Goal: Entertainment & Leisure: Consume media (video, audio)

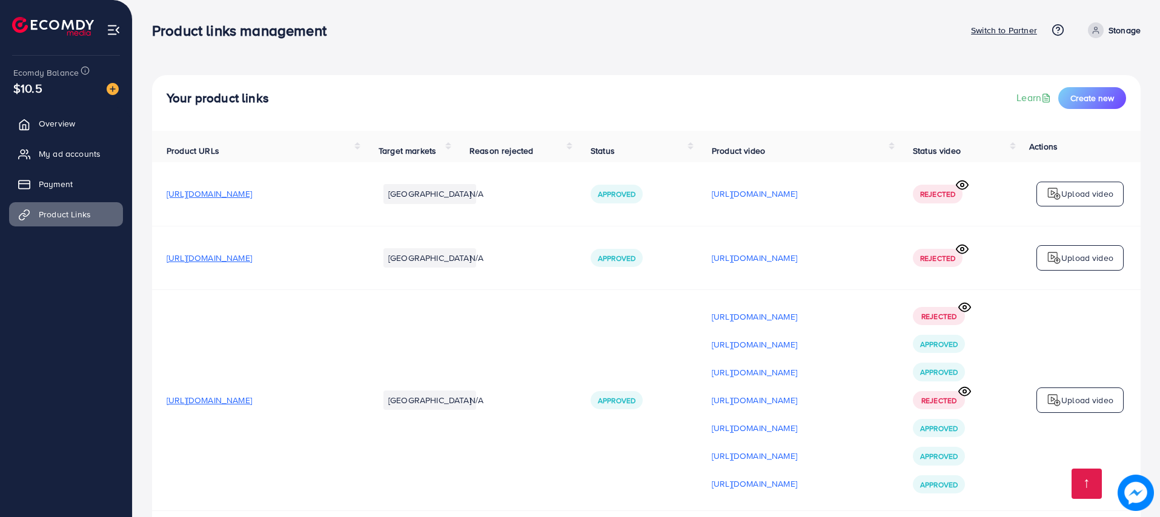
scroll to position [2974, 0]
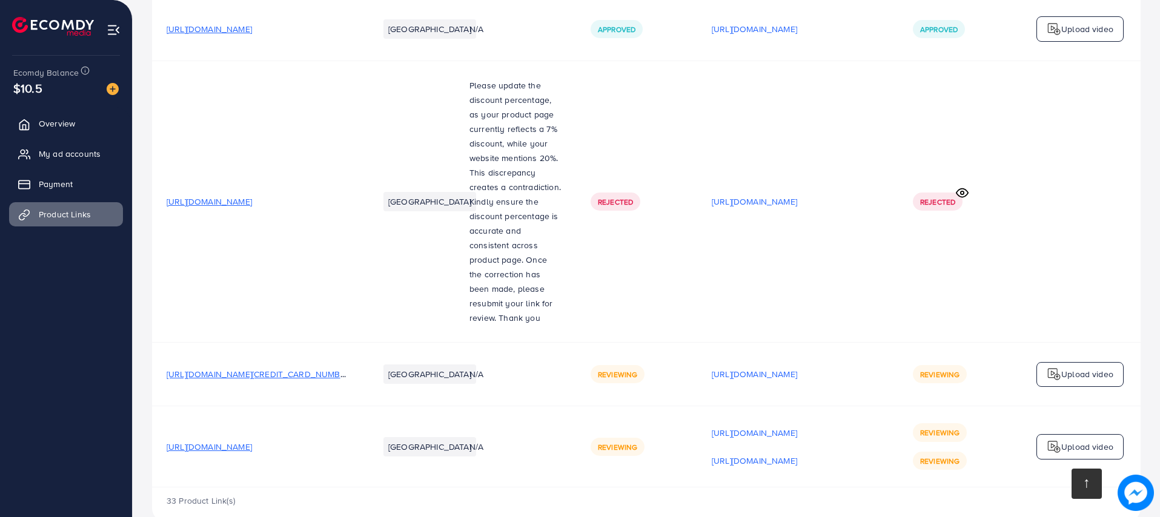
click at [1077, 481] on link at bounding box center [1087, 484] width 30 height 30
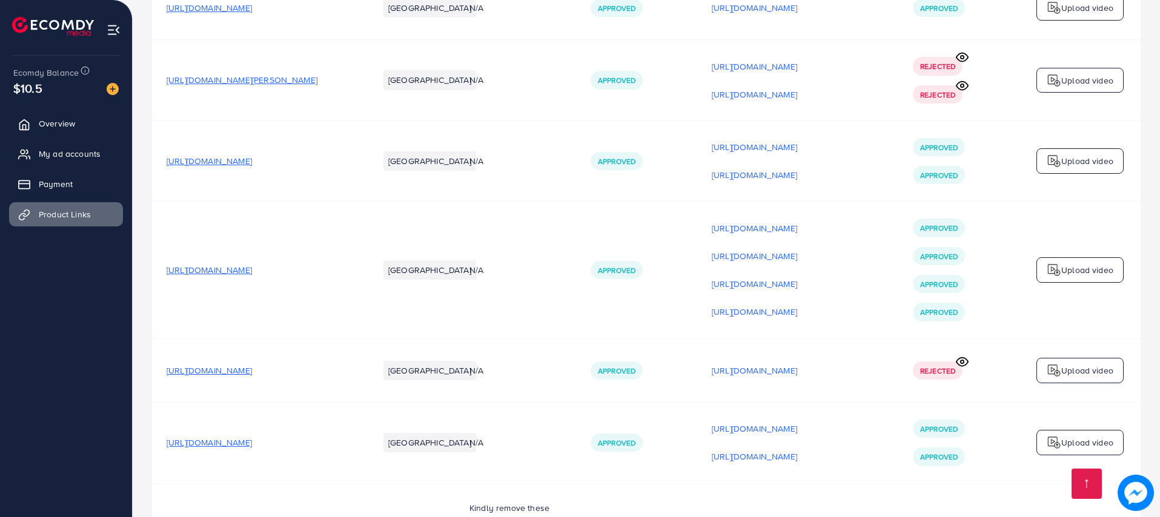
scroll to position [1546, 0]
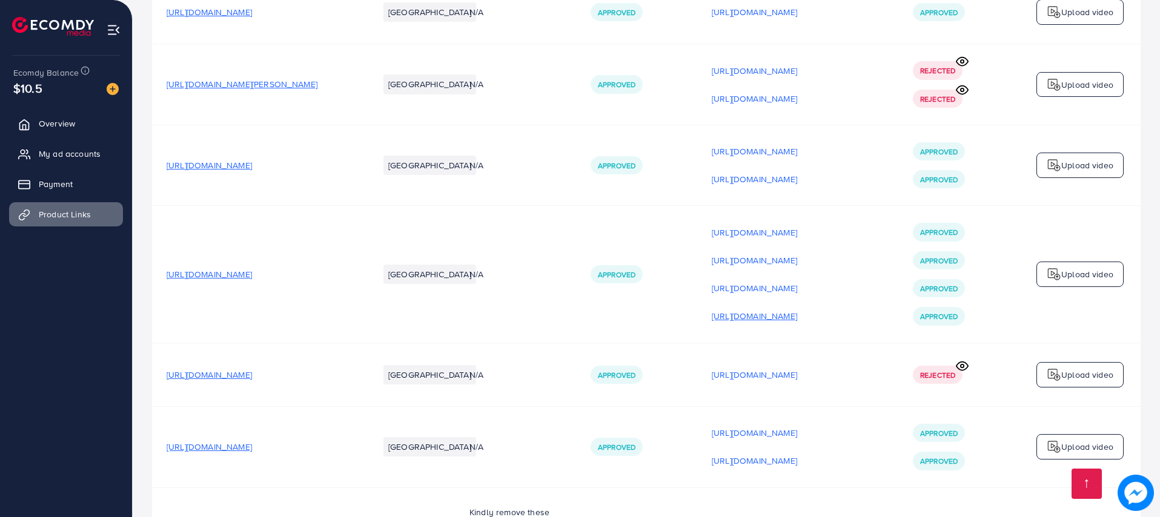
click at [797, 319] on p "[URL][DOMAIN_NAME]" at bounding box center [754, 316] width 85 height 15
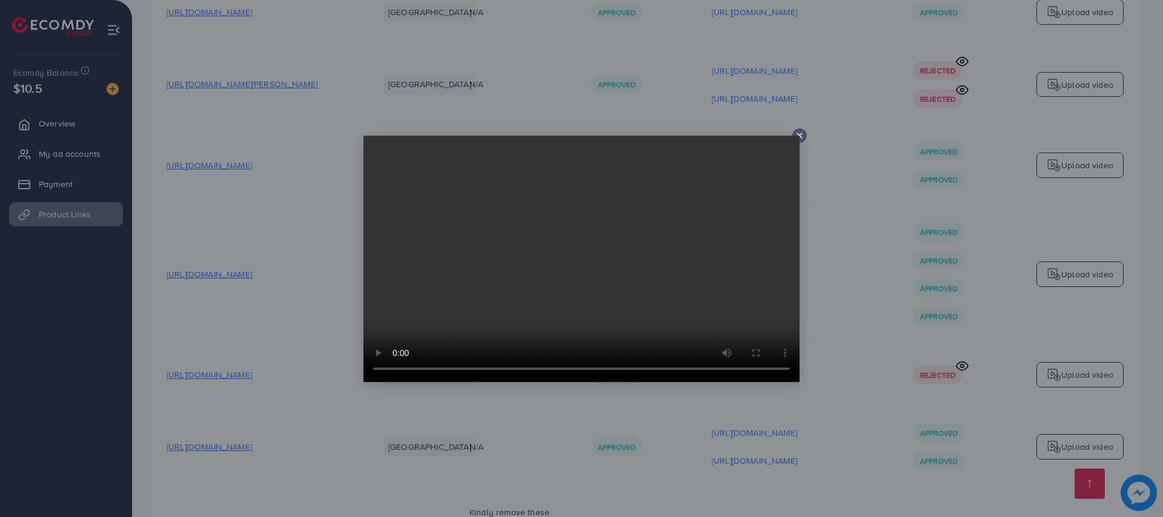
click at [803, 139] on icon at bounding box center [800, 136] width 10 height 10
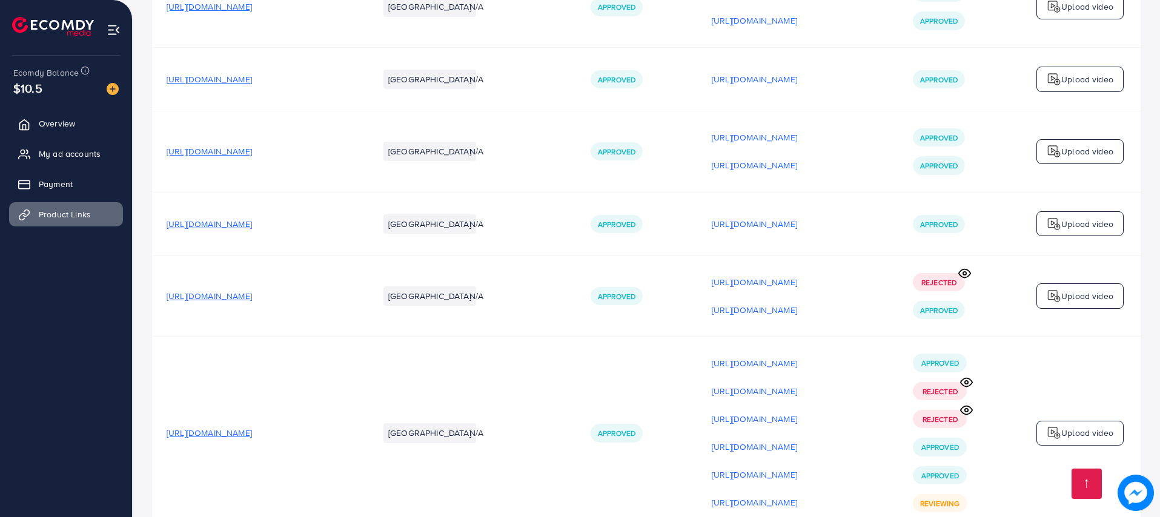
scroll to position [2364, 0]
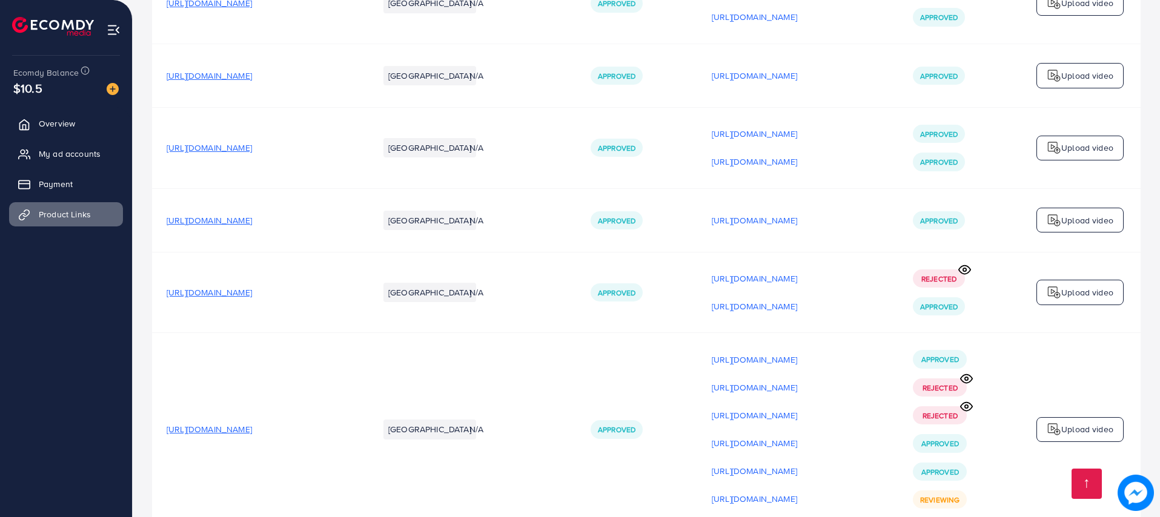
click at [826, 406] on div "[URL][DOMAIN_NAME]" at bounding box center [798, 415] width 172 height 18
click at [797, 408] on p "[URL][DOMAIN_NAME]" at bounding box center [754, 415] width 85 height 15
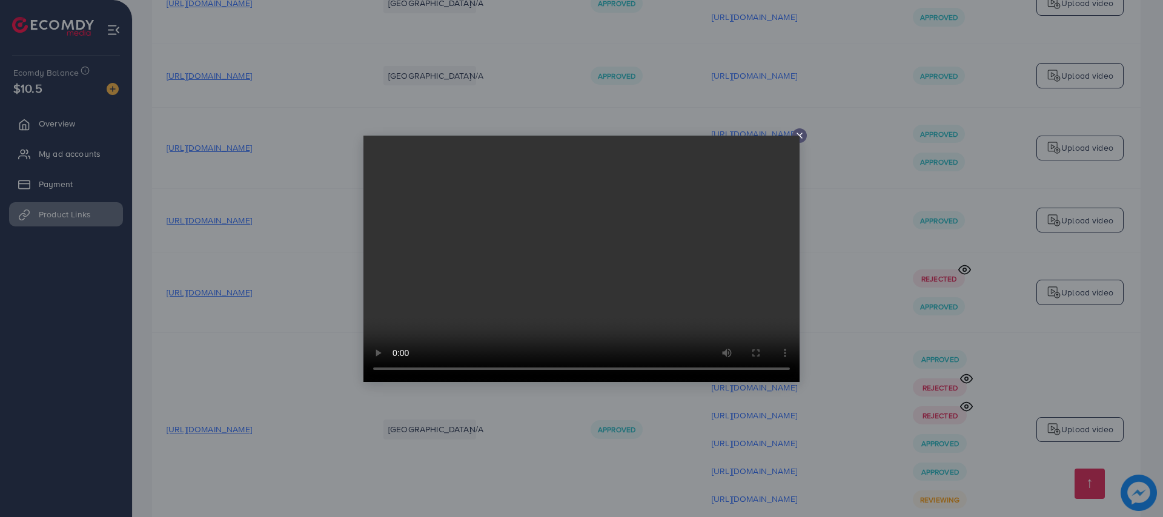
click at [800, 134] on icon at bounding box center [800, 136] width 10 height 10
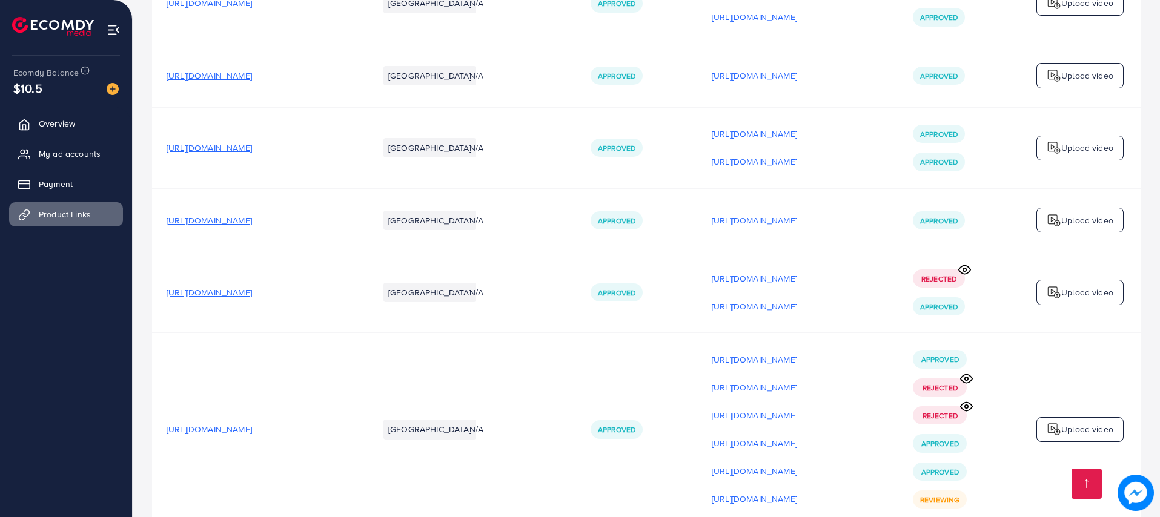
click at [966, 373] on icon at bounding box center [966, 379] width 13 height 13
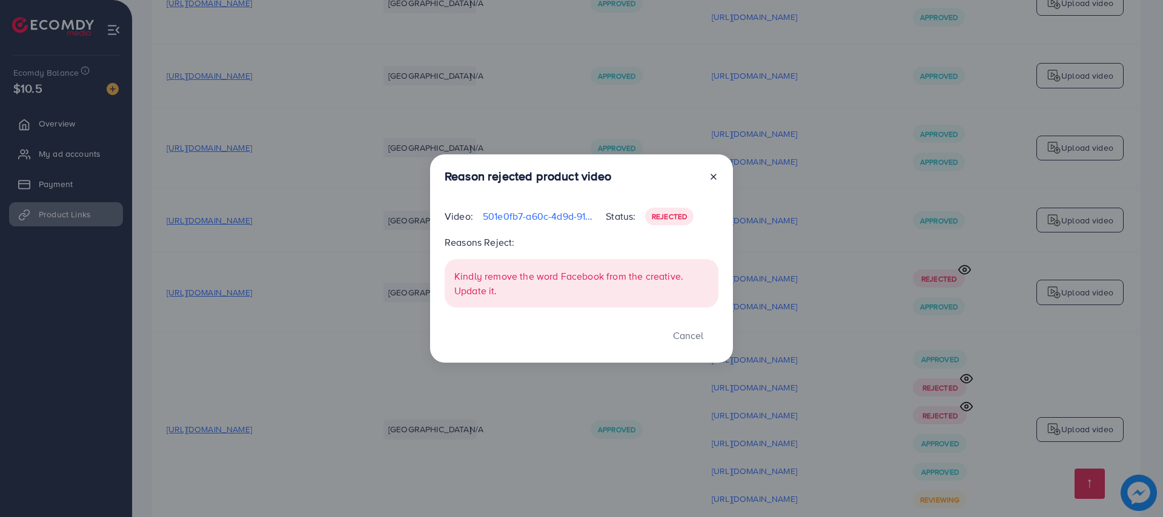
click at [718, 174] on icon at bounding box center [714, 177] width 10 height 10
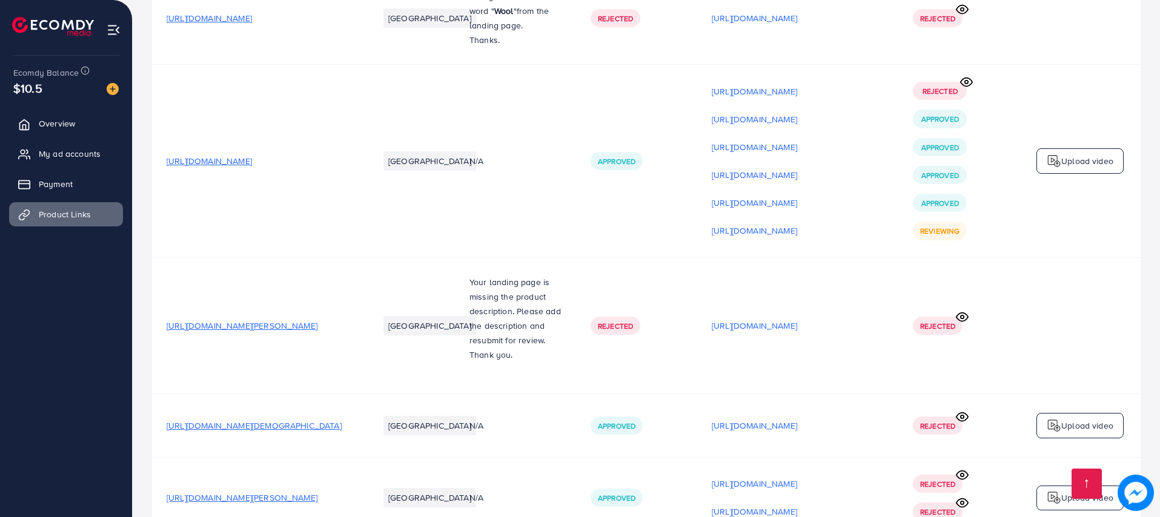
scroll to position [712, 0]
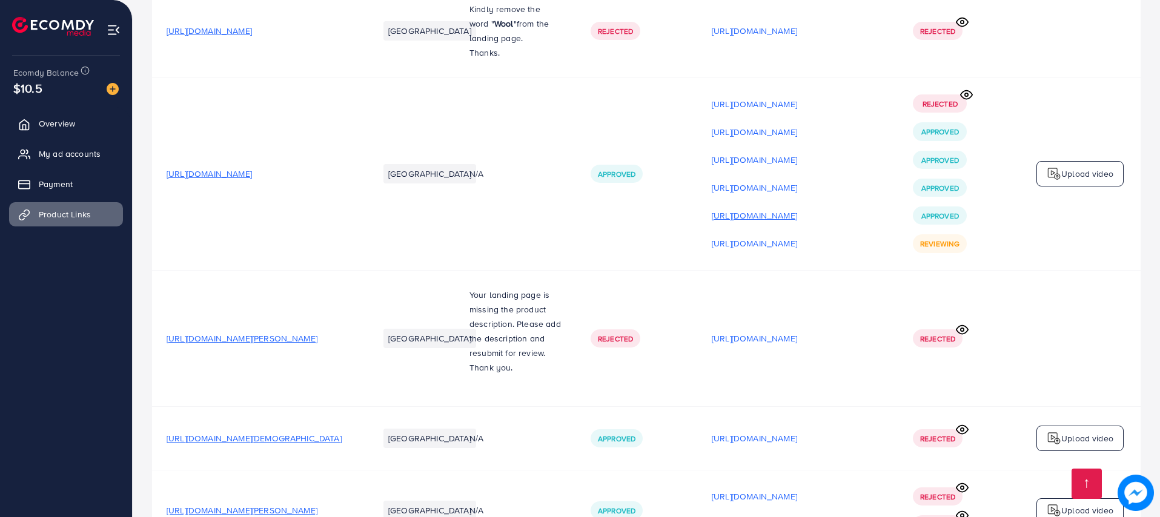
click at [797, 216] on p "[URL][DOMAIN_NAME]" at bounding box center [754, 215] width 85 height 15
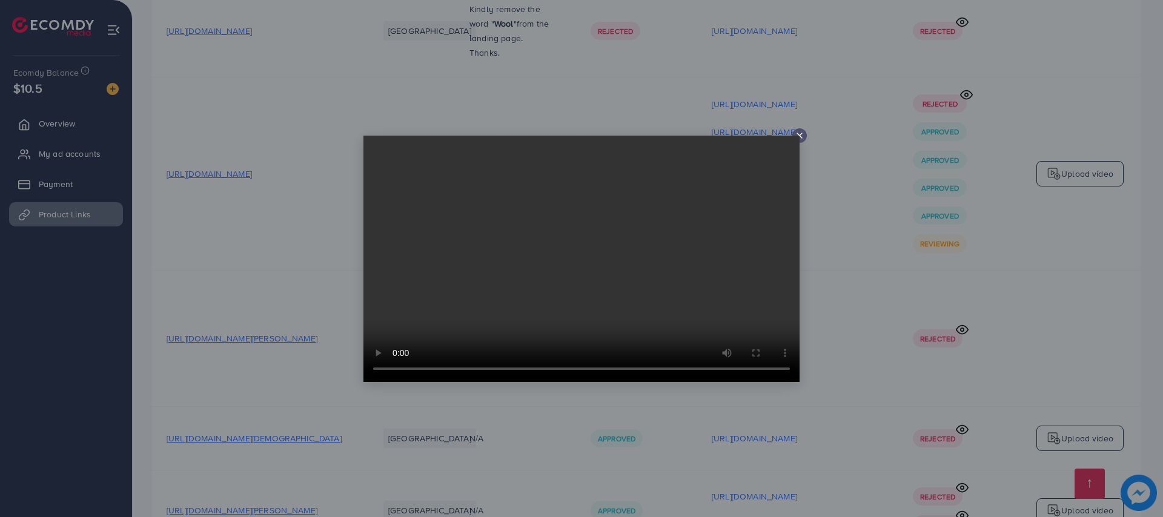
click at [798, 136] on video at bounding box center [581, 259] width 436 height 247
click at [800, 133] on icon at bounding box center [800, 136] width 10 height 10
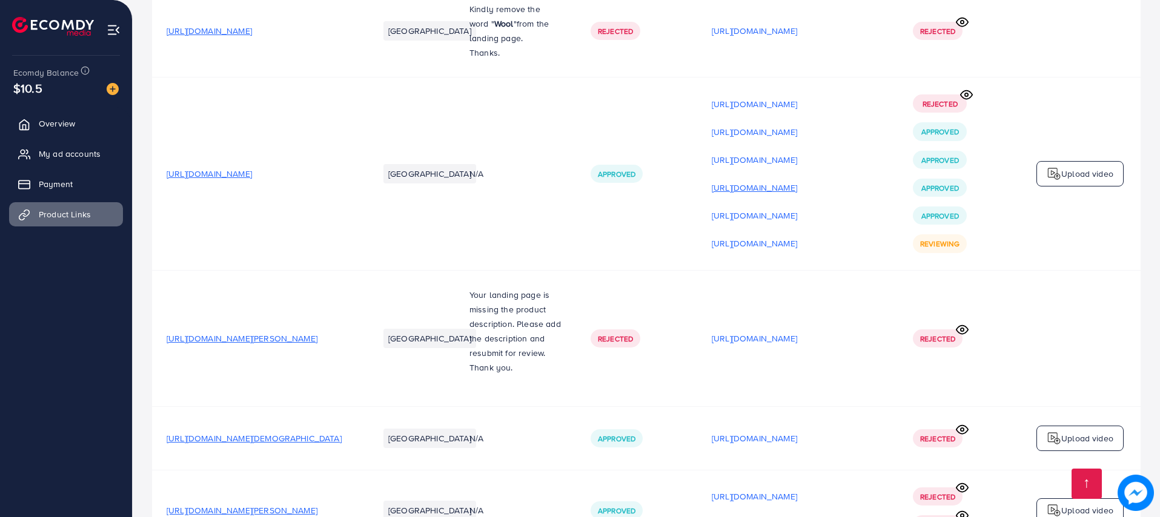
click at [797, 190] on p "[URL][DOMAIN_NAME]" at bounding box center [754, 188] width 85 height 15
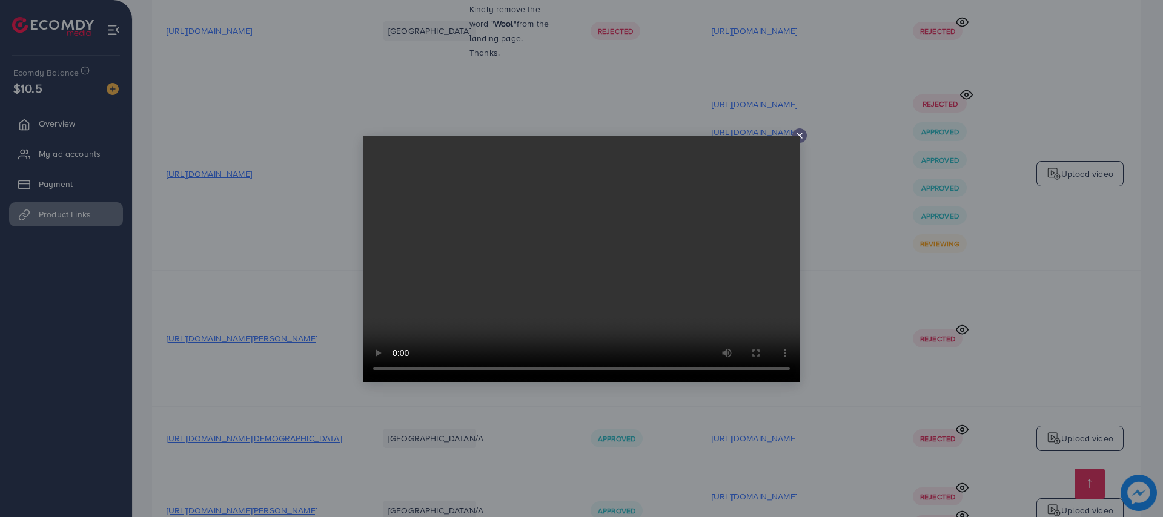
click at [434, 292] on video at bounding box center [581, 259] width 436 height 247
click at [596, 234] on video at bounding box center [581, 259] width 436 height 247
click at [804, 139] on icon at bounding box center [800, 136] width 10 height 10
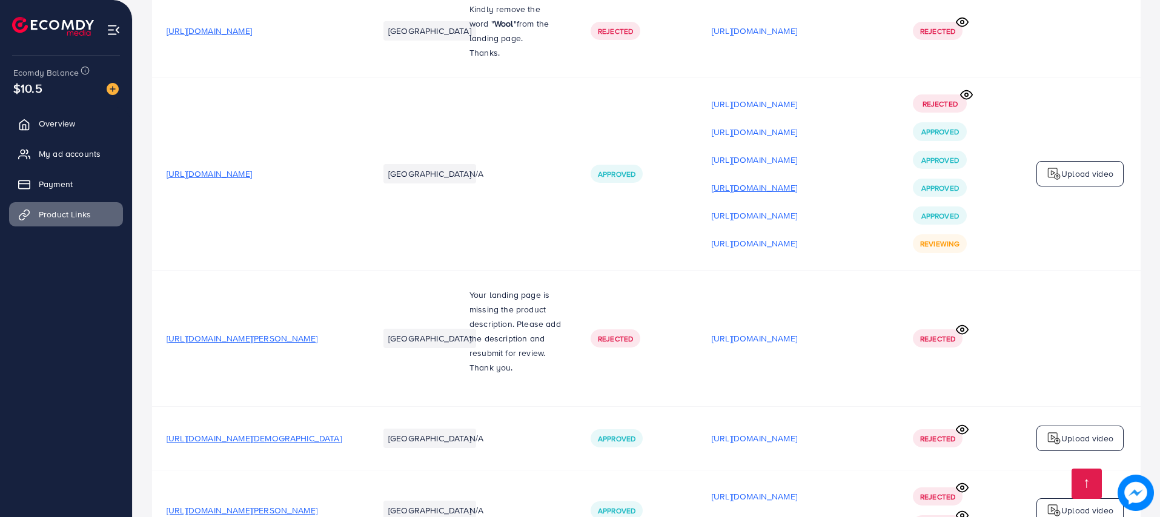
click at [797, 187] on p "[URL][DOMAIN_NAME]" at bounding box center [754, 188] width 85 height 15
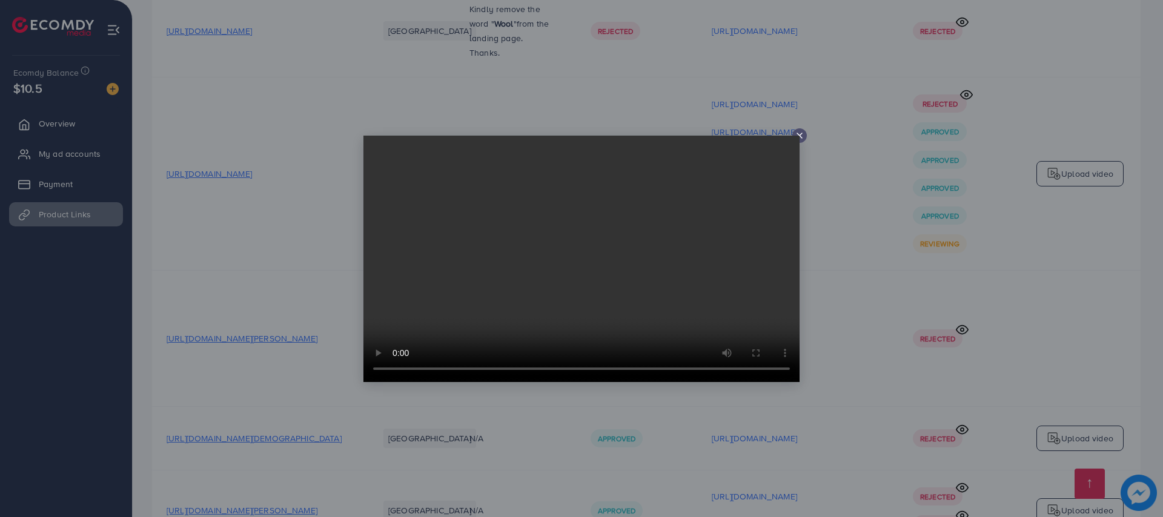
click at [802, 130] on div at bounding box center [799, 135] width 15 height 15
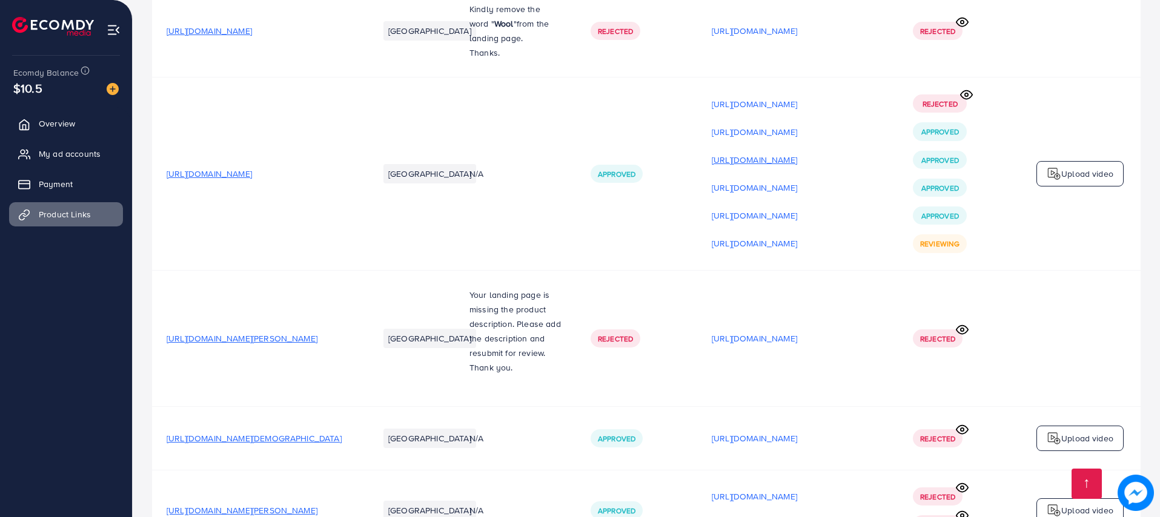
click at [797, 162] on p "[URL][DOMAIN_NAME]" at bounding box center [754, 160] width 85 height 15
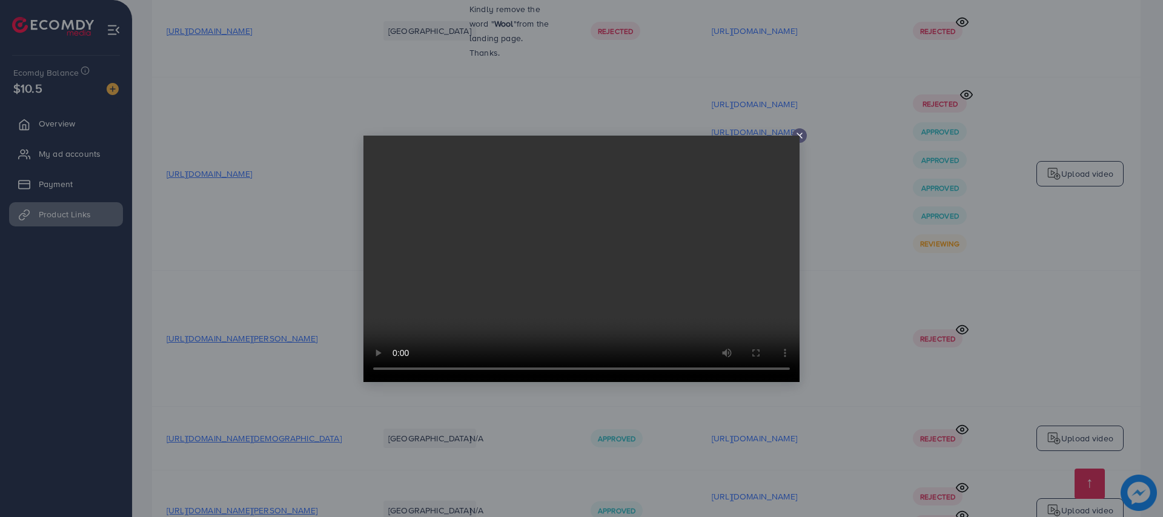
click at [797, 131] on icon at bounding box center [800, 136] width 10 height 10
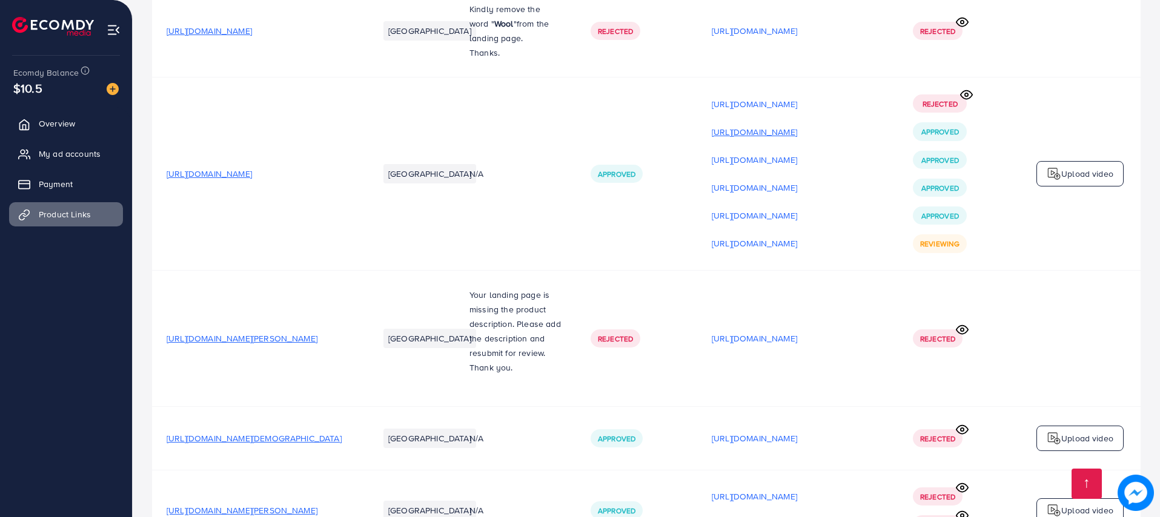
click at [797, 137] on p "[URL][DOMAIN_NAME]" at bounding box center [754, 132] width 85 height 15
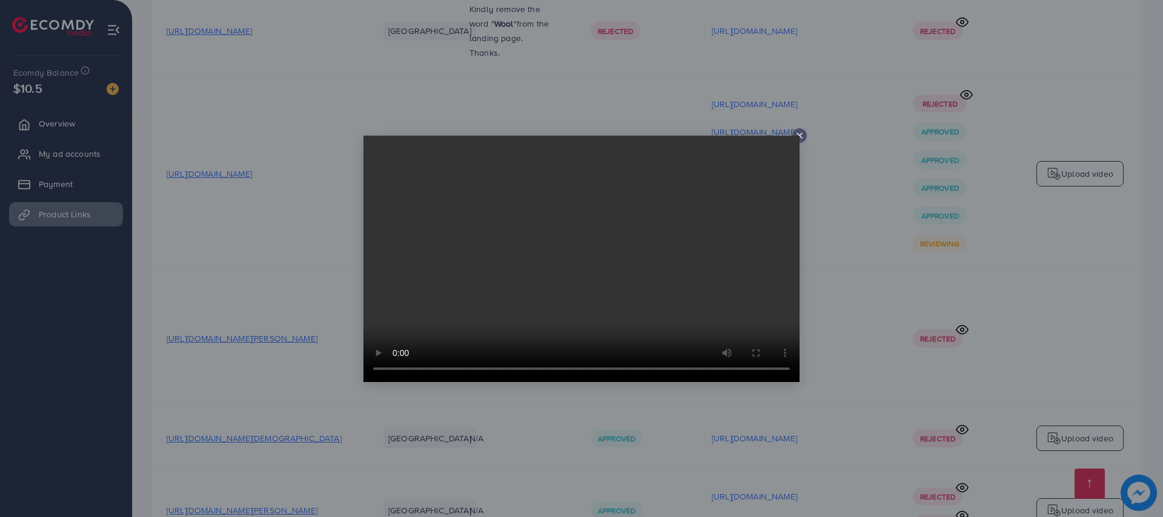
click at [796, 136] on video at bounding box center [581, 259] width 436 height 247
click at [800, 138] on icon at bounding box center [800, 136] width 10 height 10
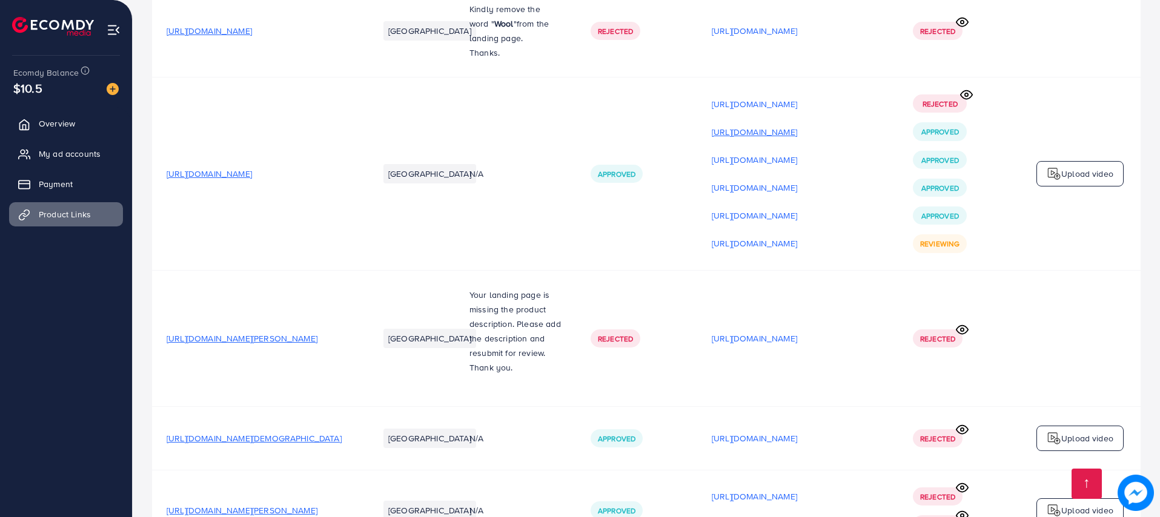
click at [797, 135] on p "[URL][DOMAIN_NAME]" at bounding box center [754, 132] width 85 height 15
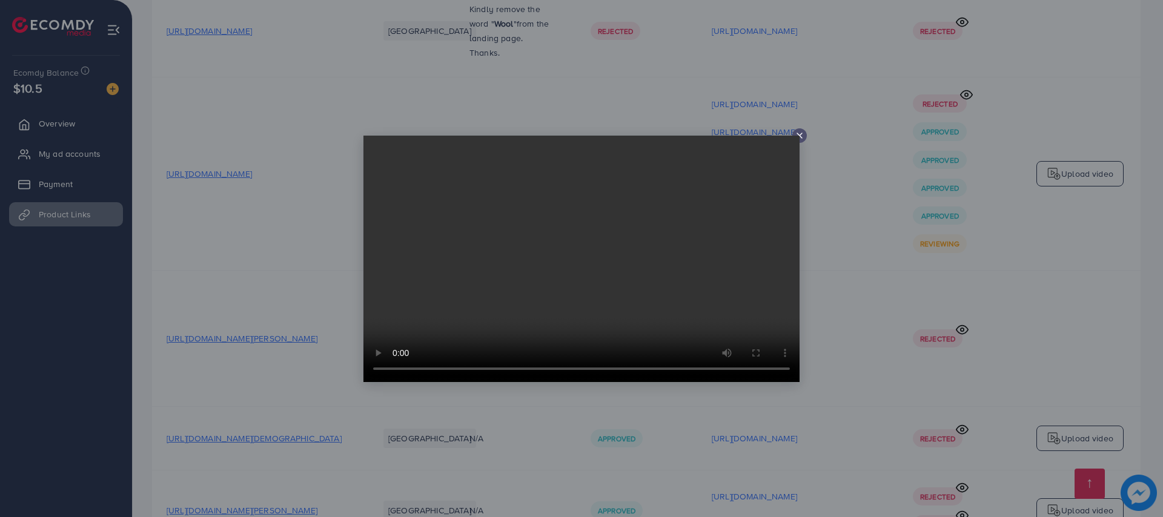
click at [795, 134] on icon at bounding box center [800, 136] width 10 height 10
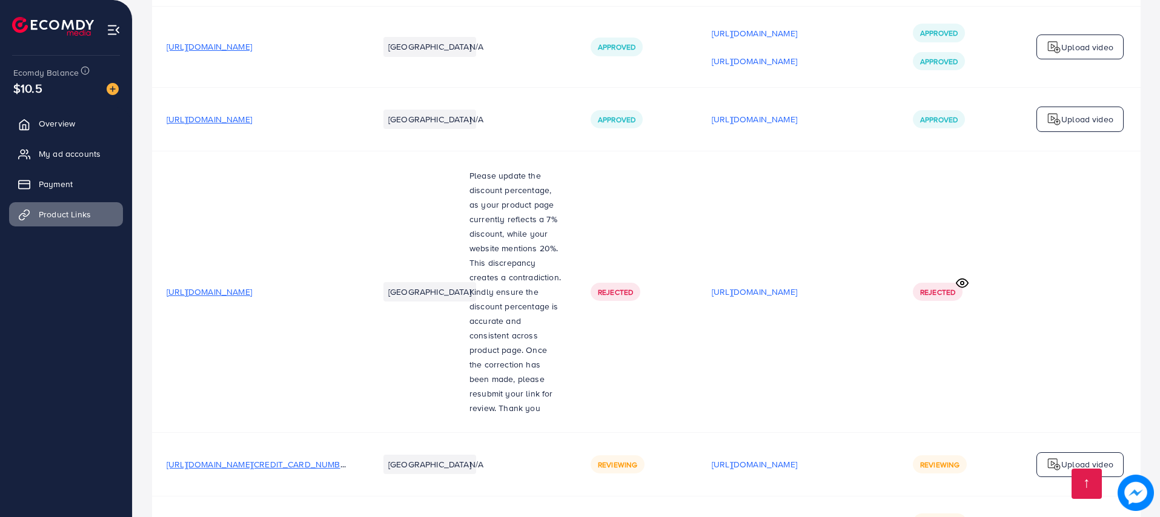
scroll to position [2974, 0]
